Goal: Download file/media

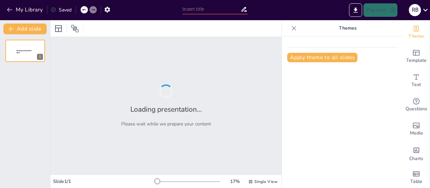
type input "Widening the product-mix with a focus on value-added products and improving prod"
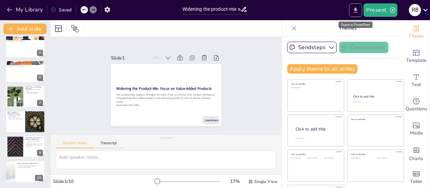
click at [360, 11] on button "Export to PowerPoint" at bounding box center [355, 9] width 13 height 13
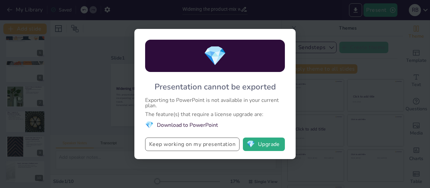
click at [202, 148] on button "Keep working on my presentation" at bounding box center [192, 144] width 94 height 13
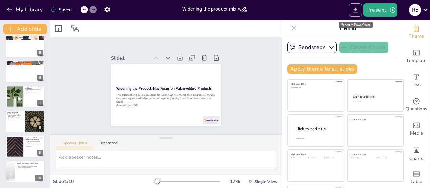
click at [356, 10] on icon "Export to PowerPoint" at bounding box center [356, 9] width 4 height 5
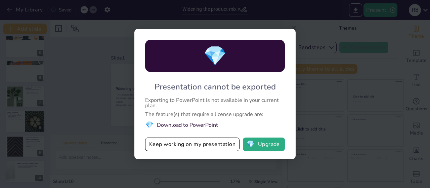
click at [198, 122] on li "💎 Download to PowerPoint" at bounding box center [215, 124] width 140 height 9
click at [183, 125] on li "💎 Download to PowerPoint" at bounding box center [215, 124] width 140 height 9
click at [178, 125] on li "💎 Download to PowerPoint" at bounding box center [215, 124] width 140 height 9
click at [158, 124] on li "💎 Download to PowerPoint" at bounding box center [215, 124] width 140 height 9
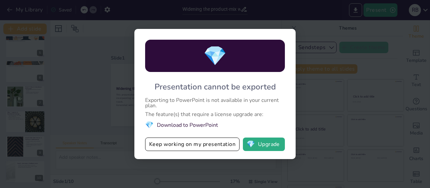
click at [148, 123] on span "💎" at bounding box center [149, 124] width 8 height 9
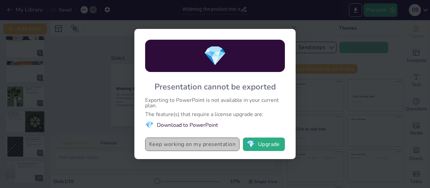
click at [180, 140] on button "Keep working on my presentation" at bounding box center [192, 144] width 94 height 13
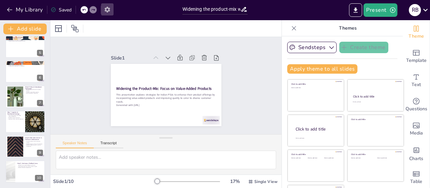
click at [106, 9] on icon "button" at bounding box center [107, 10] width 5 height 6
click at [248, 33] on div at bounding box center [165, 28] width 231 height 16
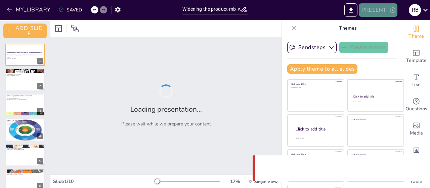
click at [392, 10] on icon "button" at bounding box center [393, 10] width 7 height 7
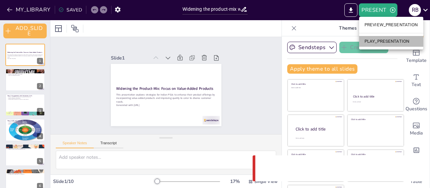
click at [389, 45] on li "PLAY_PRESENTATION" at bounding box center [391, 41] width 64 height 11
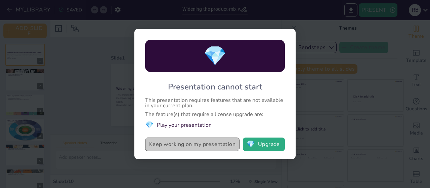
click at [208, 148] on button "Keep working on my presentation" at bounding box center [192, 144] width 94 height 13
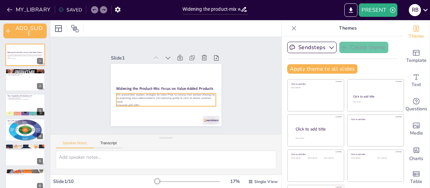
click at [198, 96] on p "This presentation explores strategies for Indian PSUs to enhance their product …" at bounding box center [166, 98] width 100 height 10
